Goal: Communication & Community: Answer question/provide support

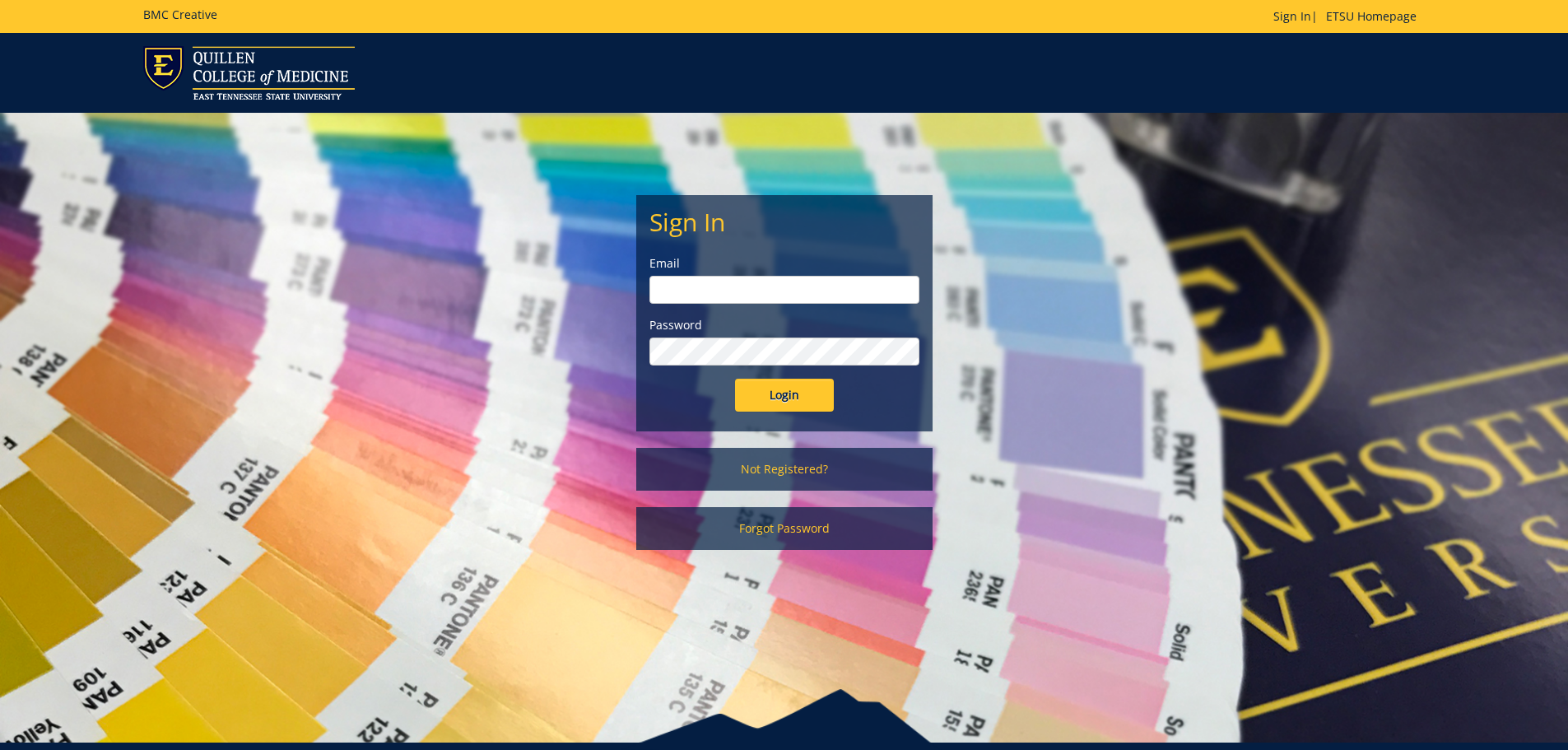
type input "[PERSON_NAME][EMAIL_ADDRESS][DOMAIN_NAME]"
click at [772, 393] on input "Login" at bounding box center [784, 395] width 99 height 33
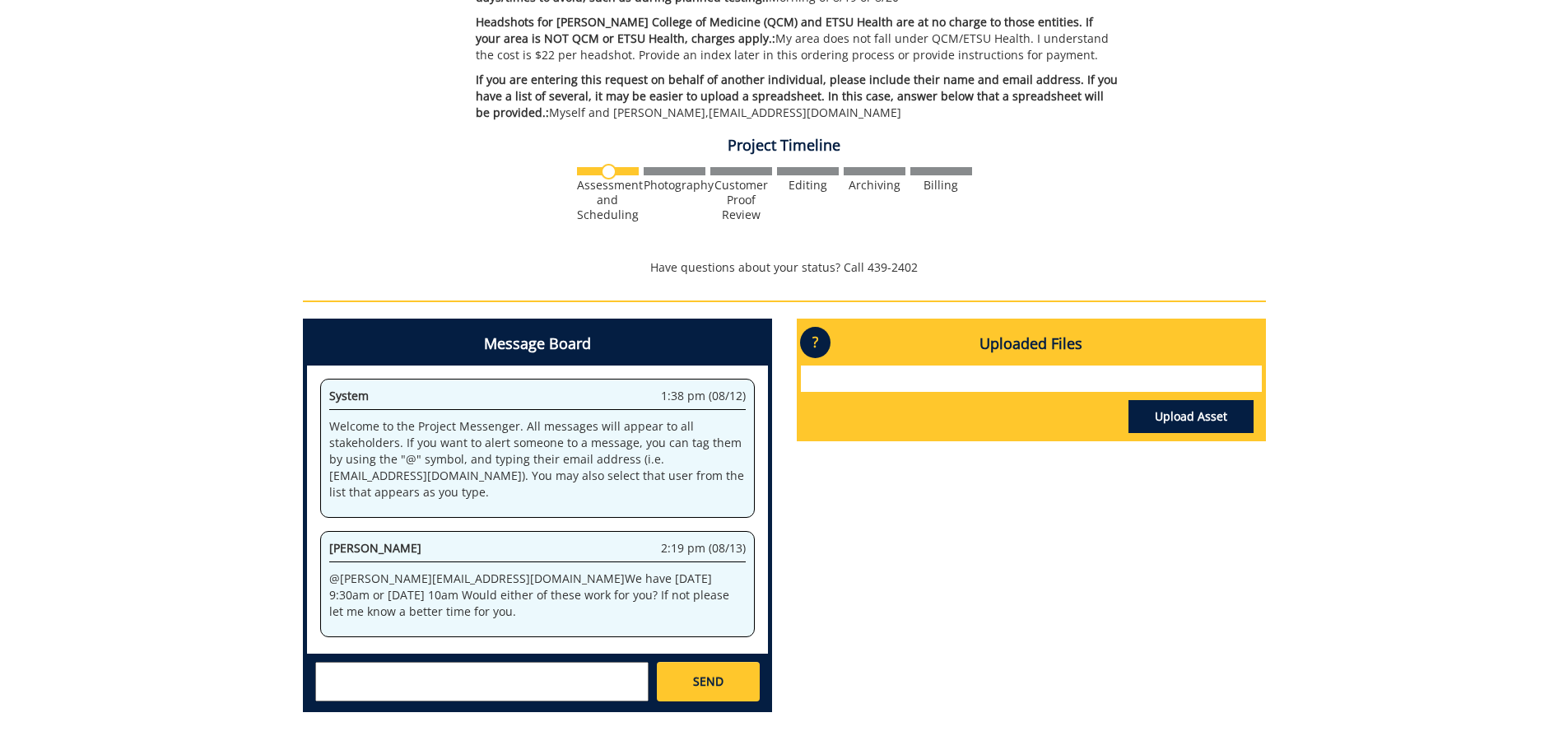
scroll to position [546, 0]
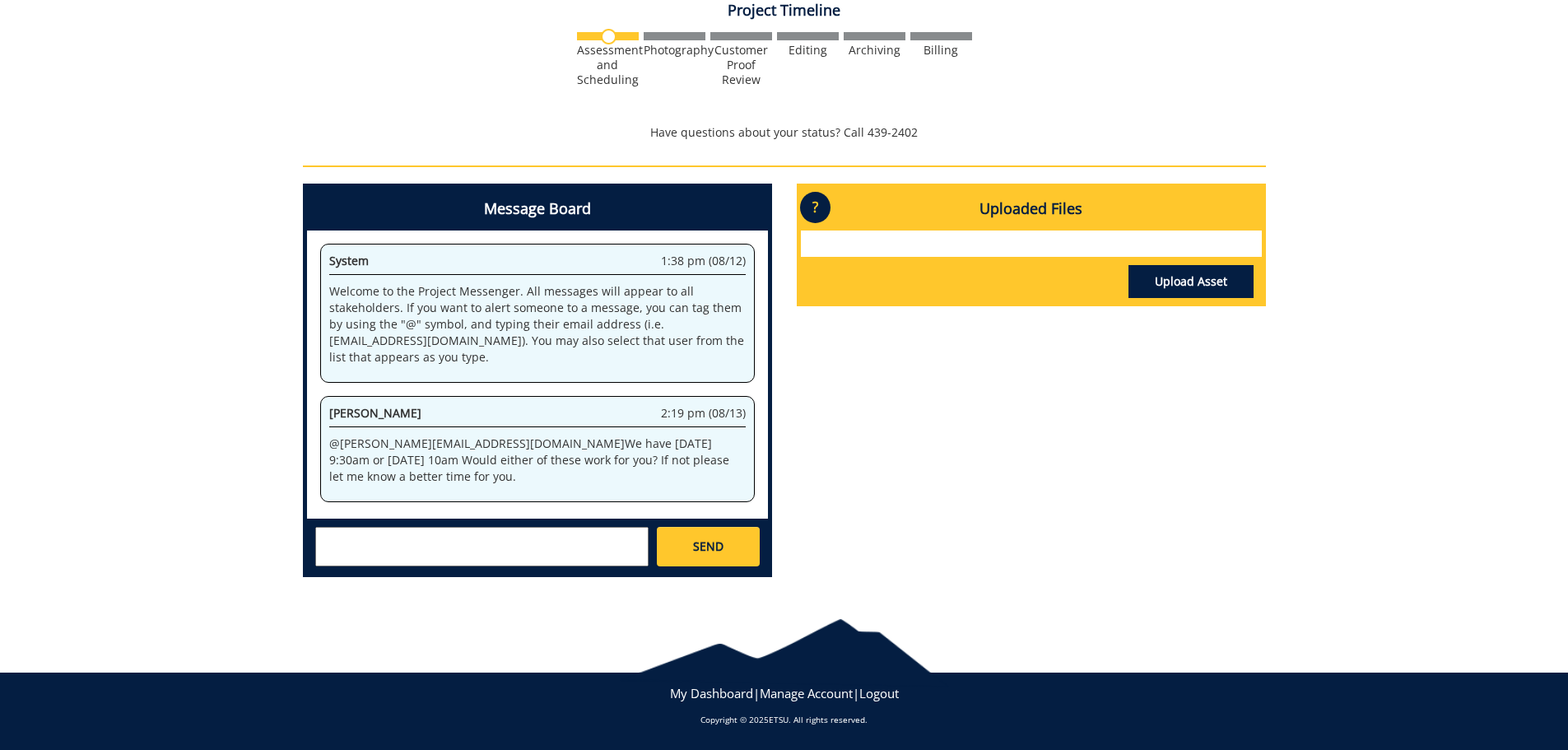
click at [428, 555] on textarea at bounding box center [482, 546] width 334 height 40
type textarea "s"
click at [370, 555] on strong "[PERSON_NAME]" at bounding box center [383, 560] width 92 height 16
type textarea "@[EMAIL_ADDRESS][DOMAIN_NAME] Hi [PERSON_NAME] - we will do [DATE] 9:30am if th…"
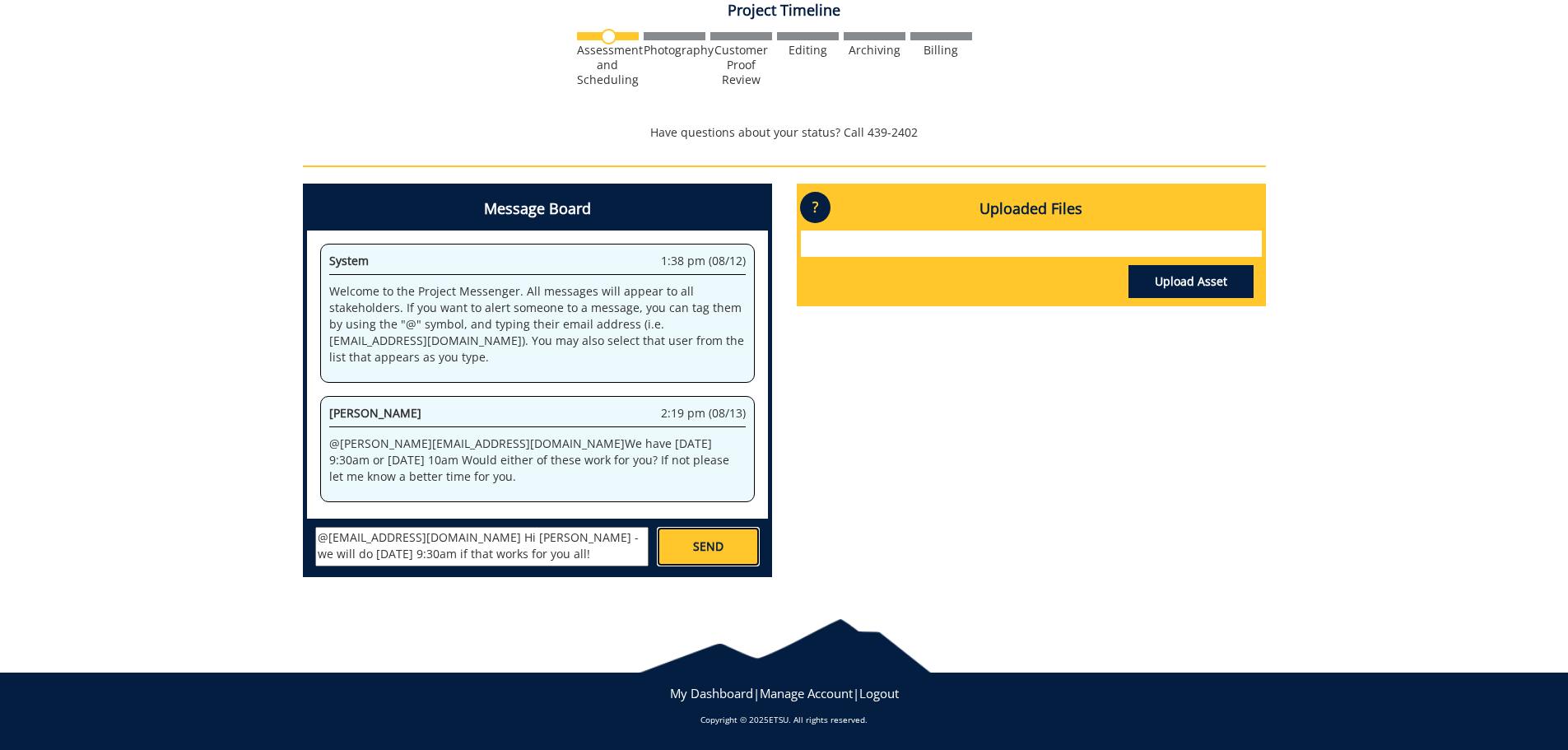
click at [705, 545] on span "SEND" at bounding box center [708, 546] width 31 height 17
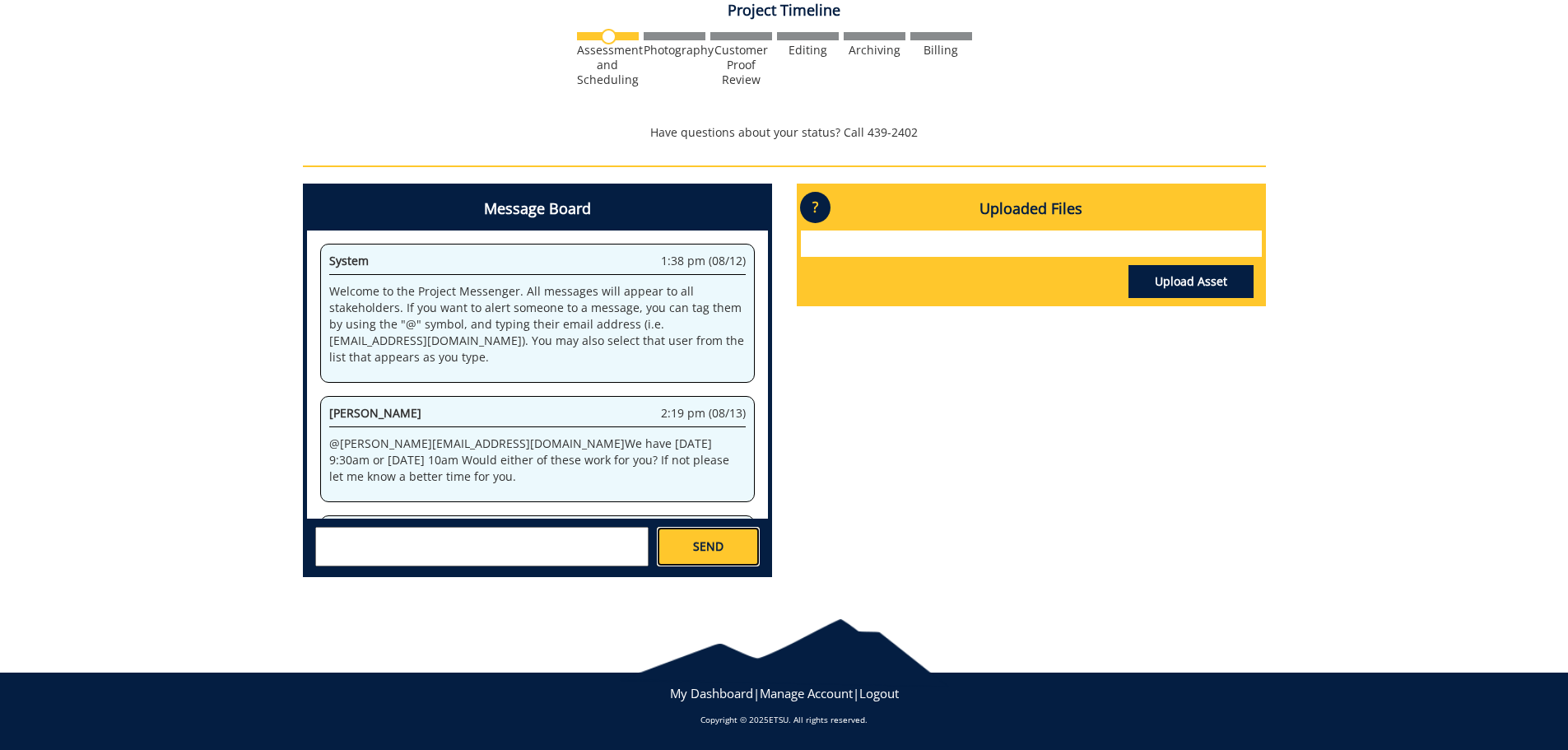
scroll to position [99, 0]
